Goal: Information Seeking & Learning: Find specific fact

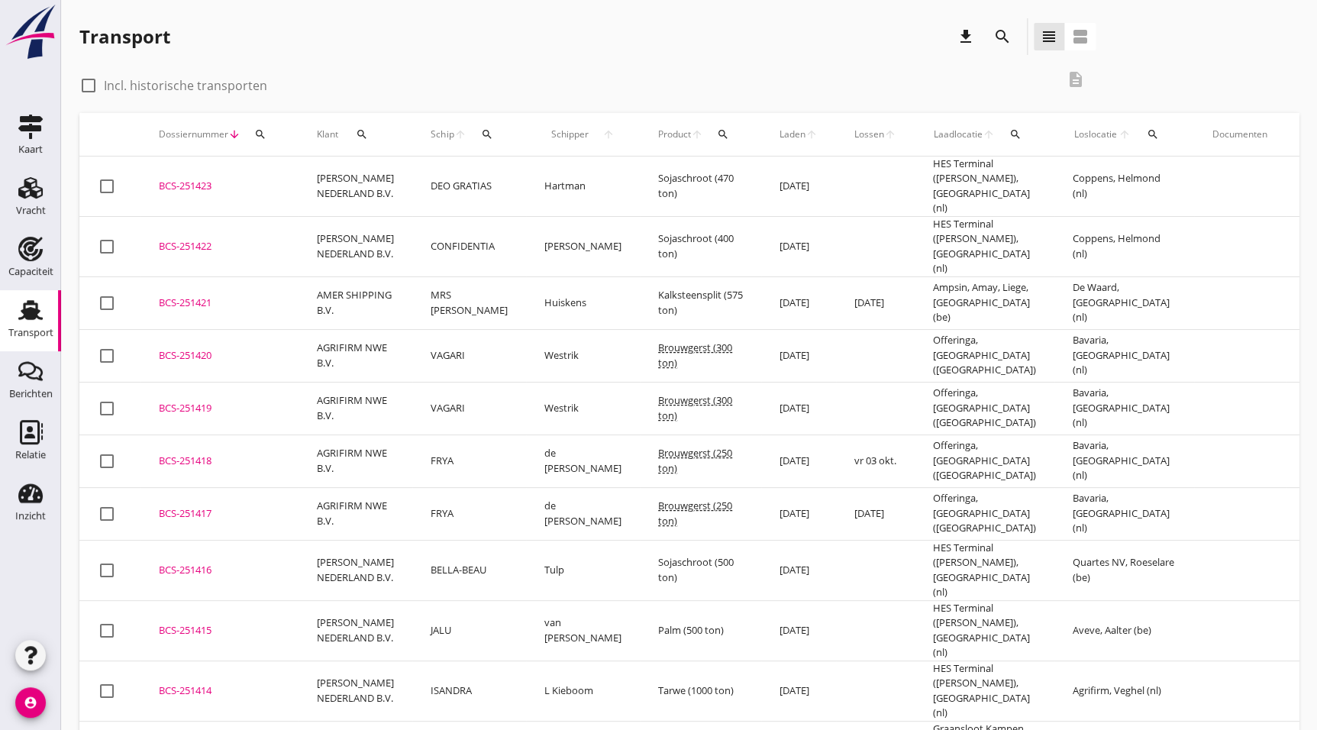
click at [1003, 39] on icon "search" at bounding box center [1002, 36] width 18 height 18
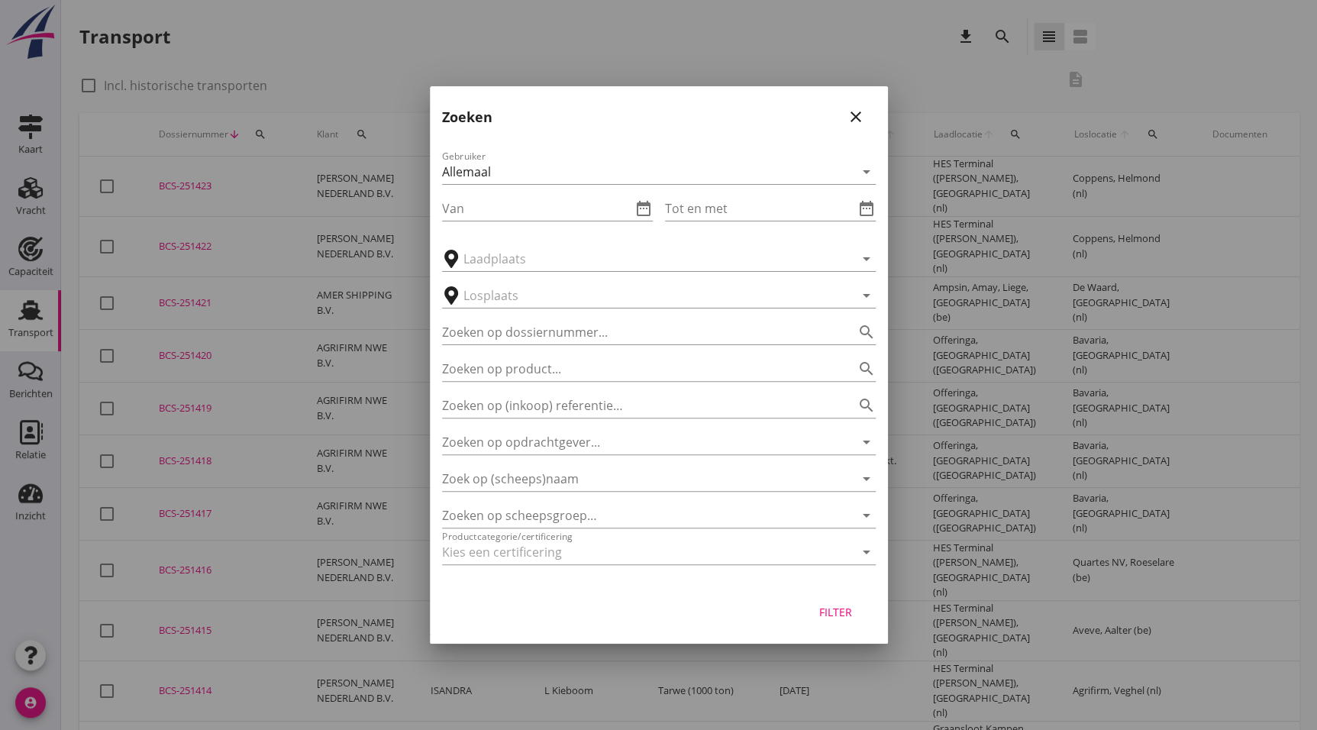
click at [37, 556] on div at bounding box center [658, 365] width 1317 height 730
click at [847, 117] on icon "close" at bounding box center [856, 117] width 18 height 18
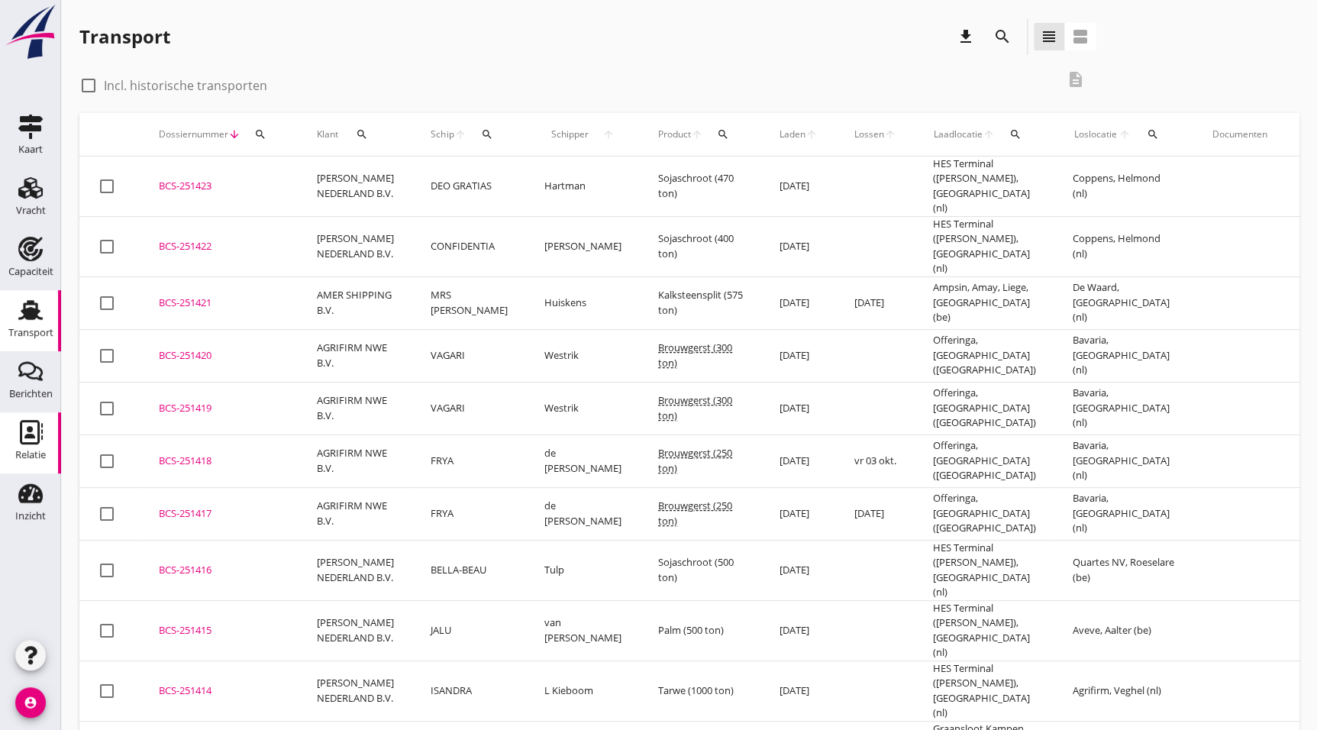
click at [31, 425] on icon "Relatie" at bounding box center [30, 432] width 24 height 24
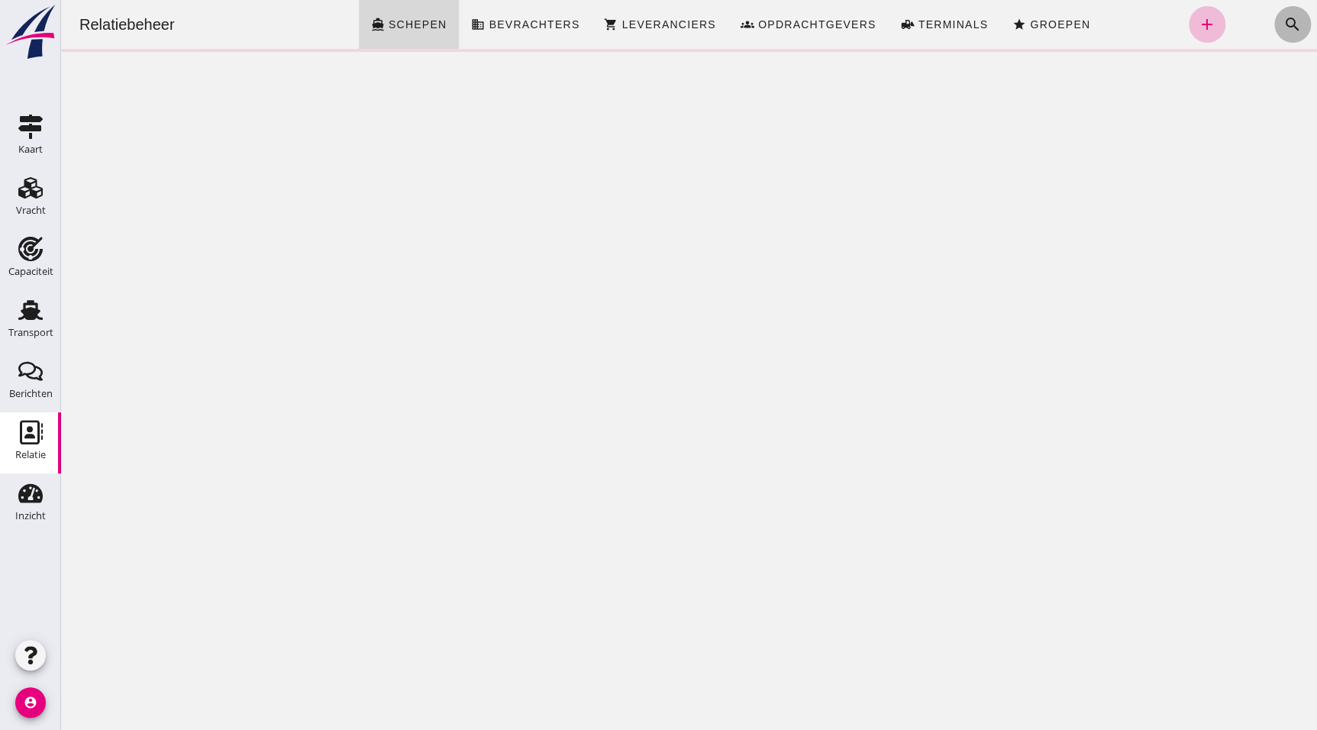
click at [1284, 18] on icon "search" at bounding box center [1293, 24] width 18 height 18
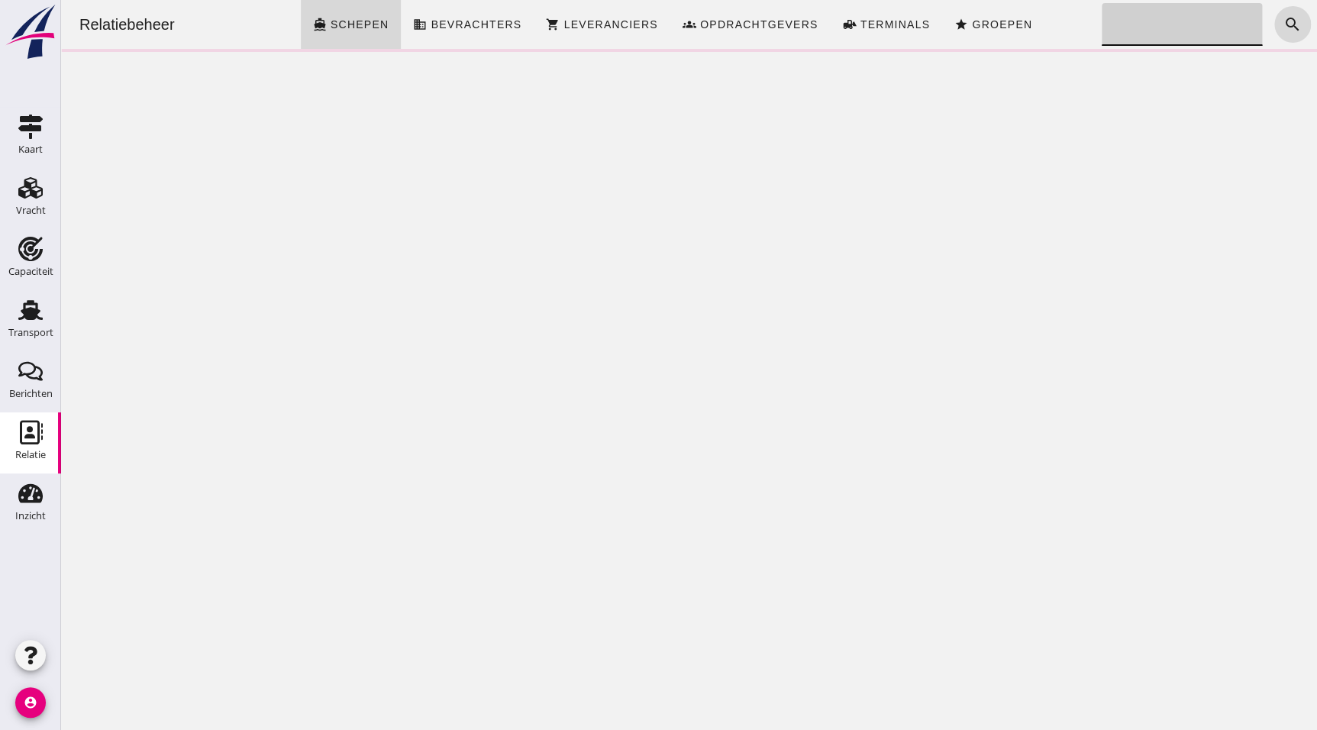
click at [1154, 20] on input "Zoeken..." at bounding box center [1178, 24] width 152 height 43
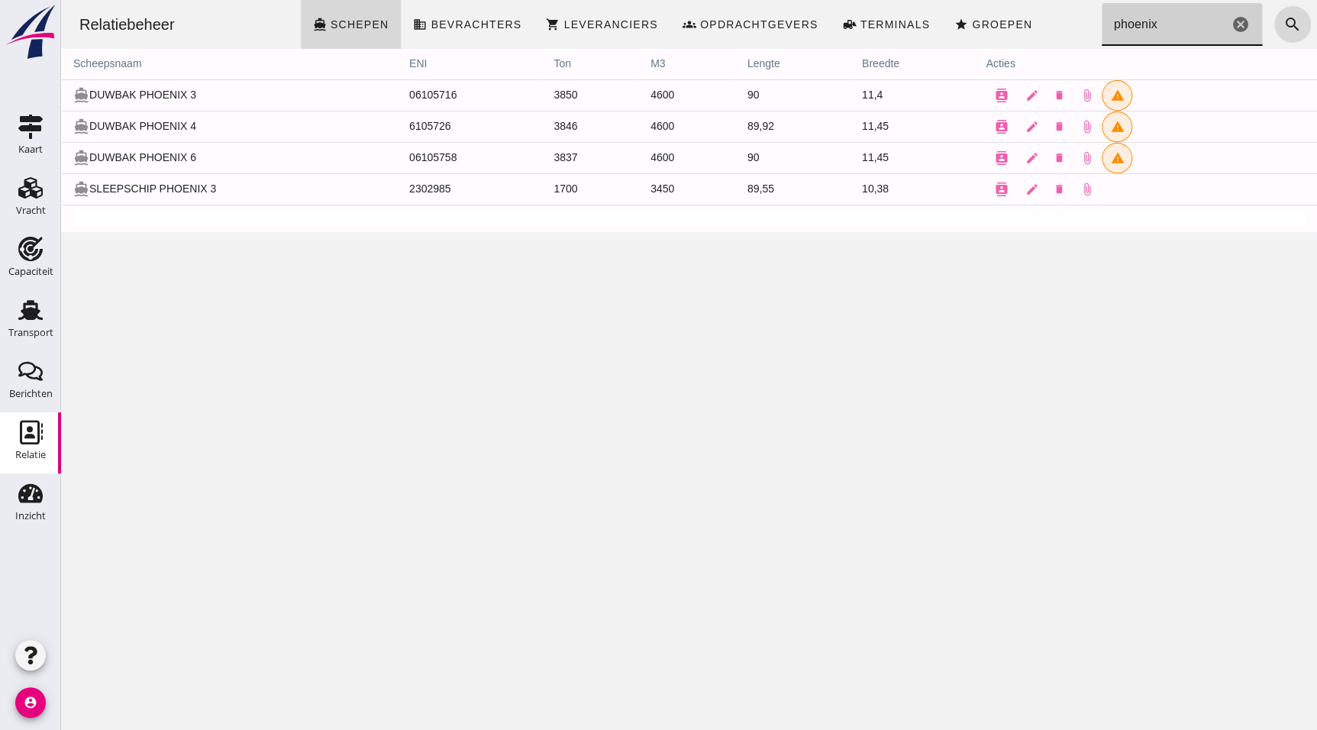
type input "phoenix"
click at [177, 94] on td "directions_boat DUWBAK PHOENIX 3" at bounding box center [229, 94] width 336 height 31
click at [170, 94] on td "directions_boat DUWBAK PHOENIX 3" at bounding box center [229, 94] width 336 height 31
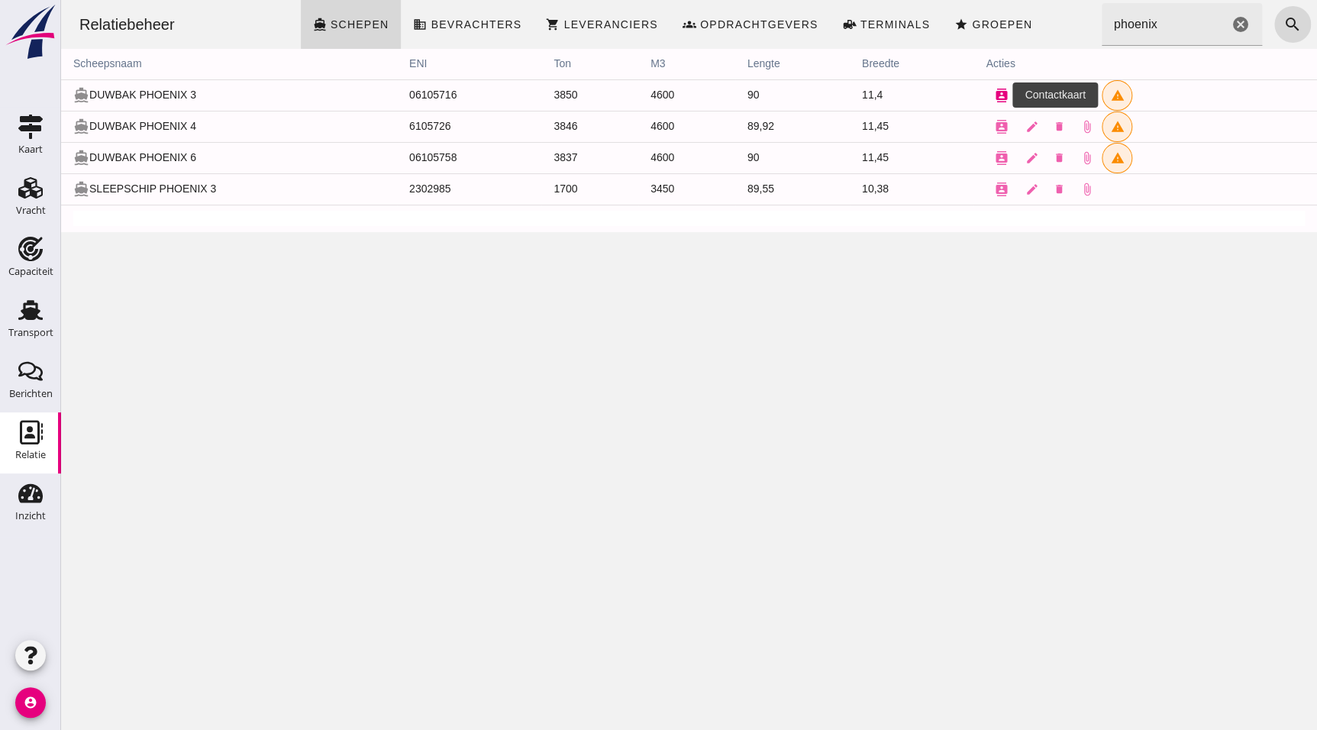
click at [994, 89] on icon "contacts" at bounding box center [1001, 96] width 14 height 14
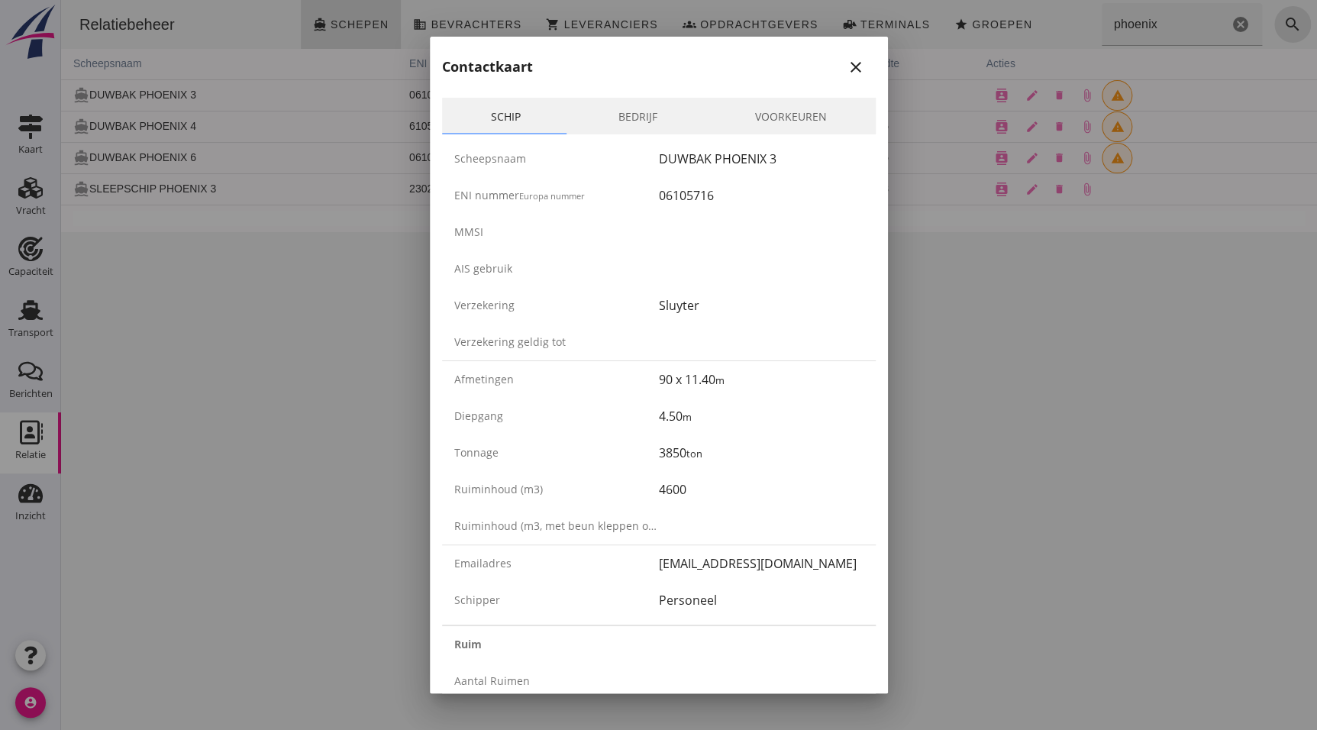
click at [622, 110] on link "Bedrijf" at bounding box center [638, 116] width 137 height 37
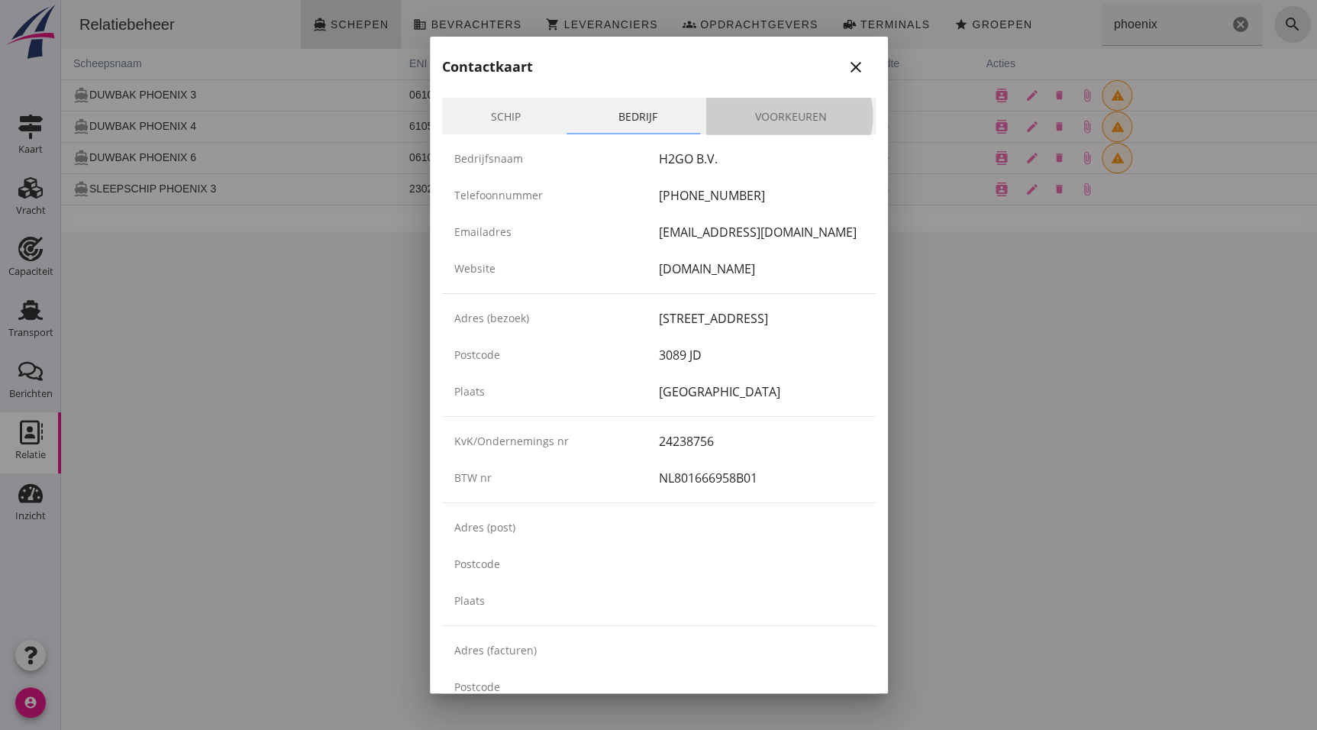
click at [741, 110] on link "Voorkeuren" at bounding box center [791, 116] width 170 height 37
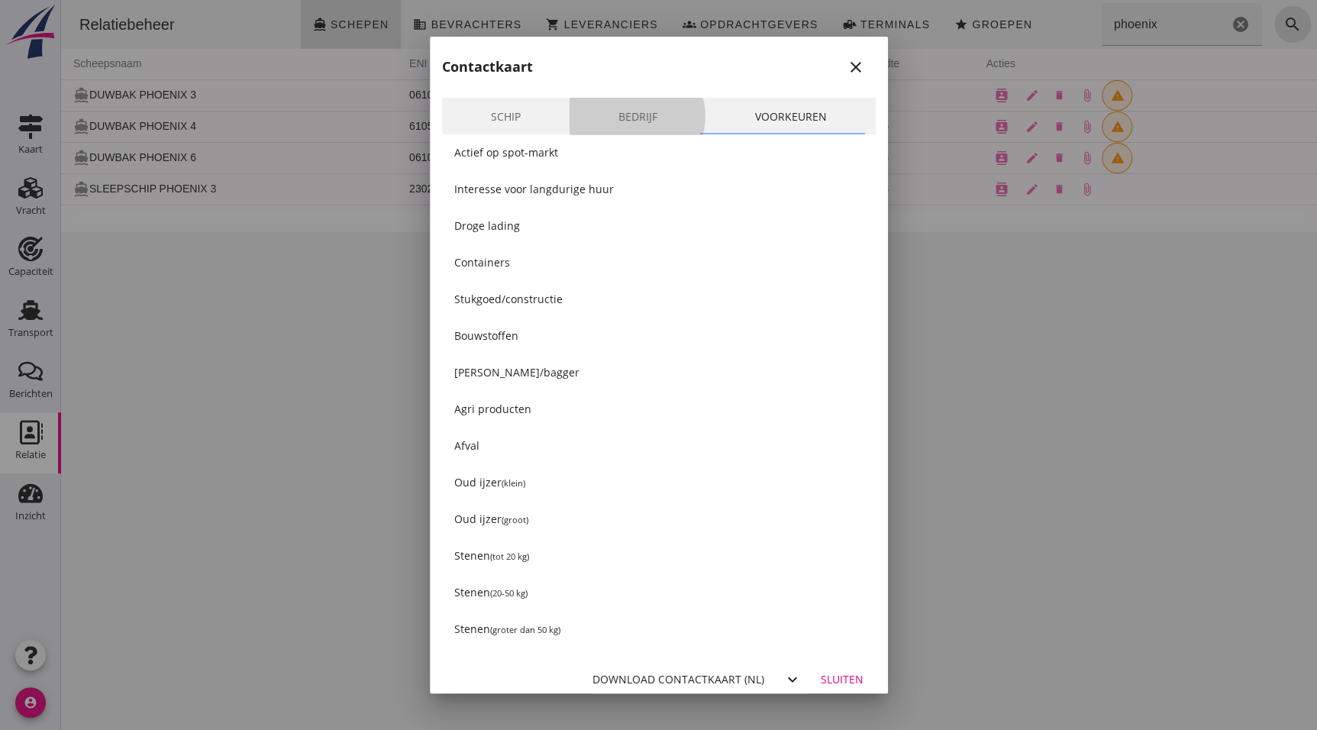
click at [646, 101] on link "Bedrijf" at bounding box center [638, 116] width 137 height 37
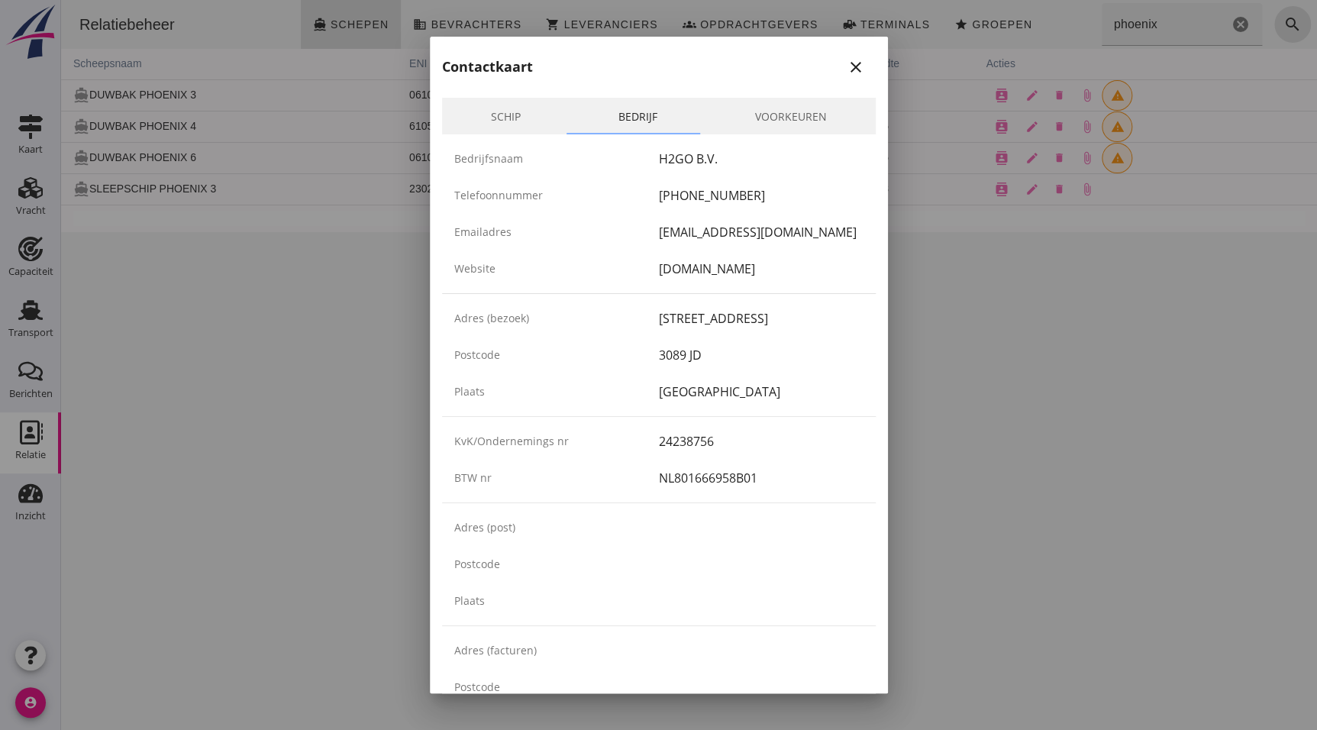
click at [522, 115] on link "Schip" at bounding box center [506, 116] width 128 height 37
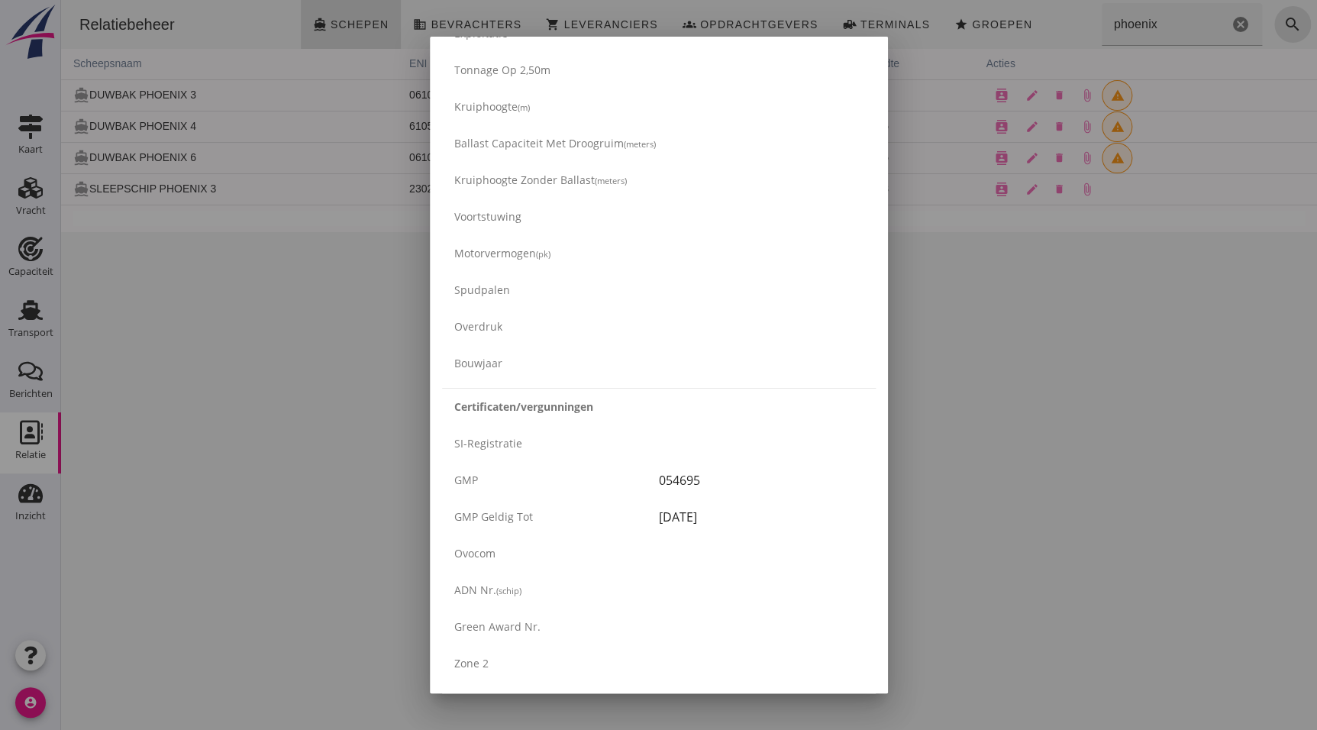
scroll to position [2050, 0]
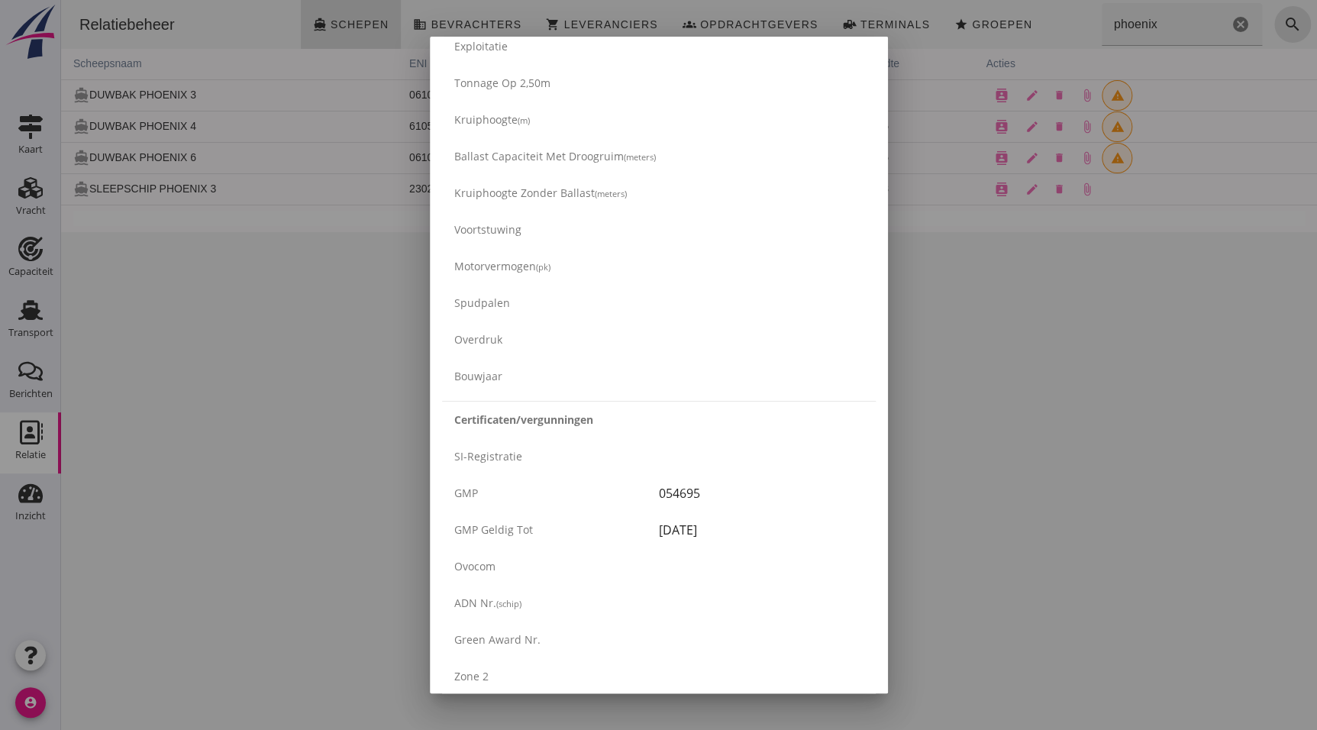
click at [335, 498] on div at bounding box center [658, 365] width 1317 height 730
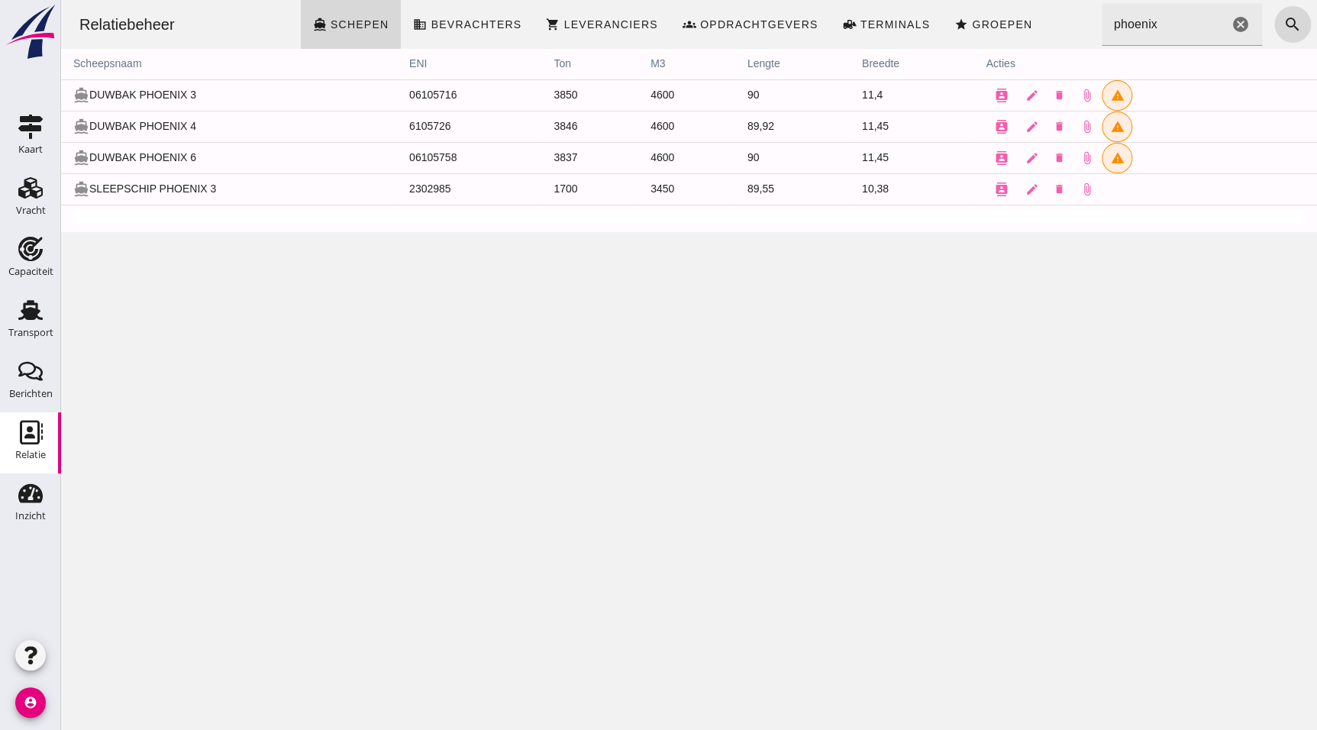
click at [833, 277] on div "Relatiebeheer directions_boat Schepen business Bevrachters shopping_cart Levera…" at bounding box center [689, 365] width 1256 height 730
